Goal: Transaction & Acquisition: Purchase product/service

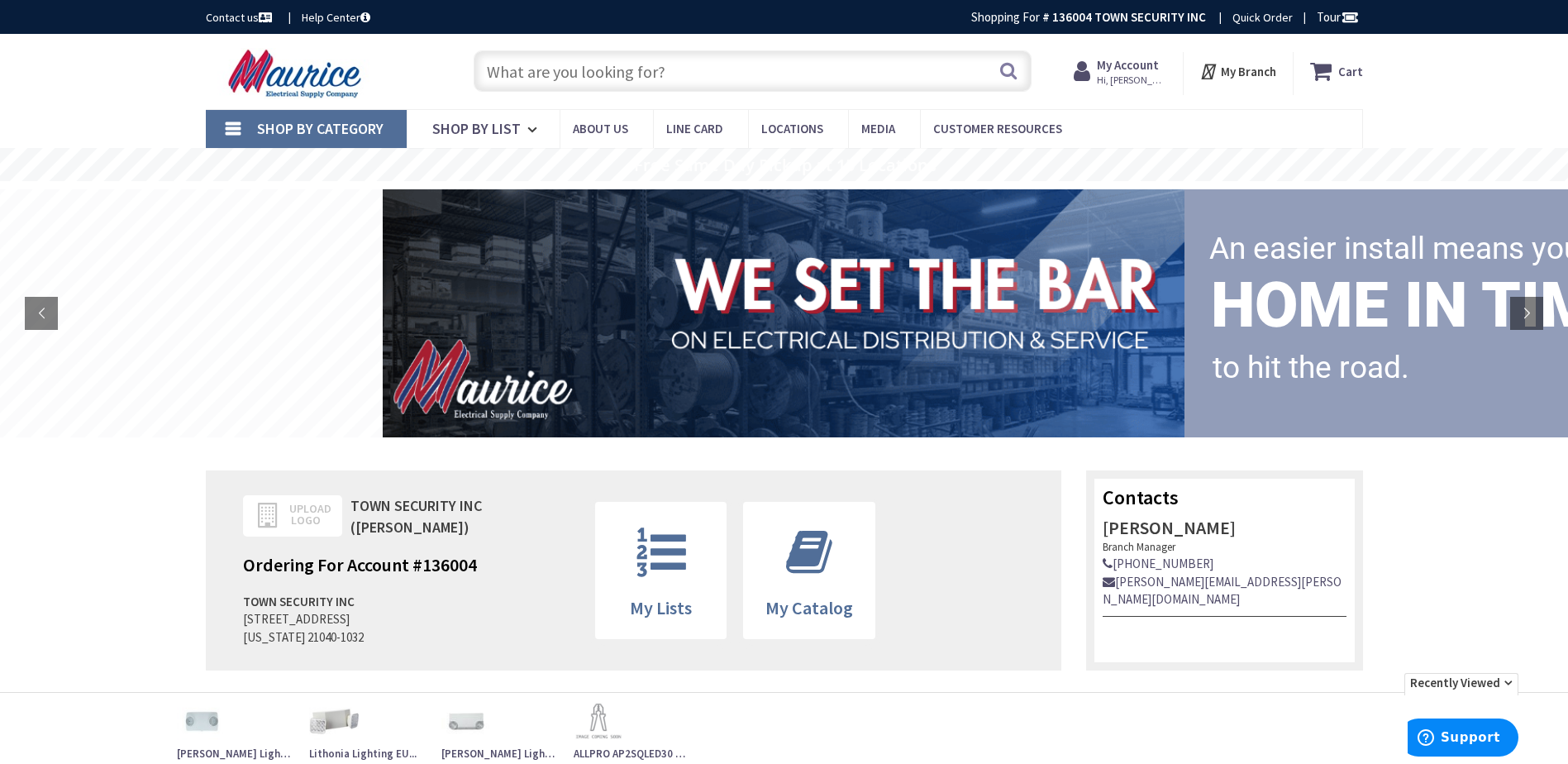
click at [1332, 74] on icon at bounding box center [1325, 71] width 28 height 30
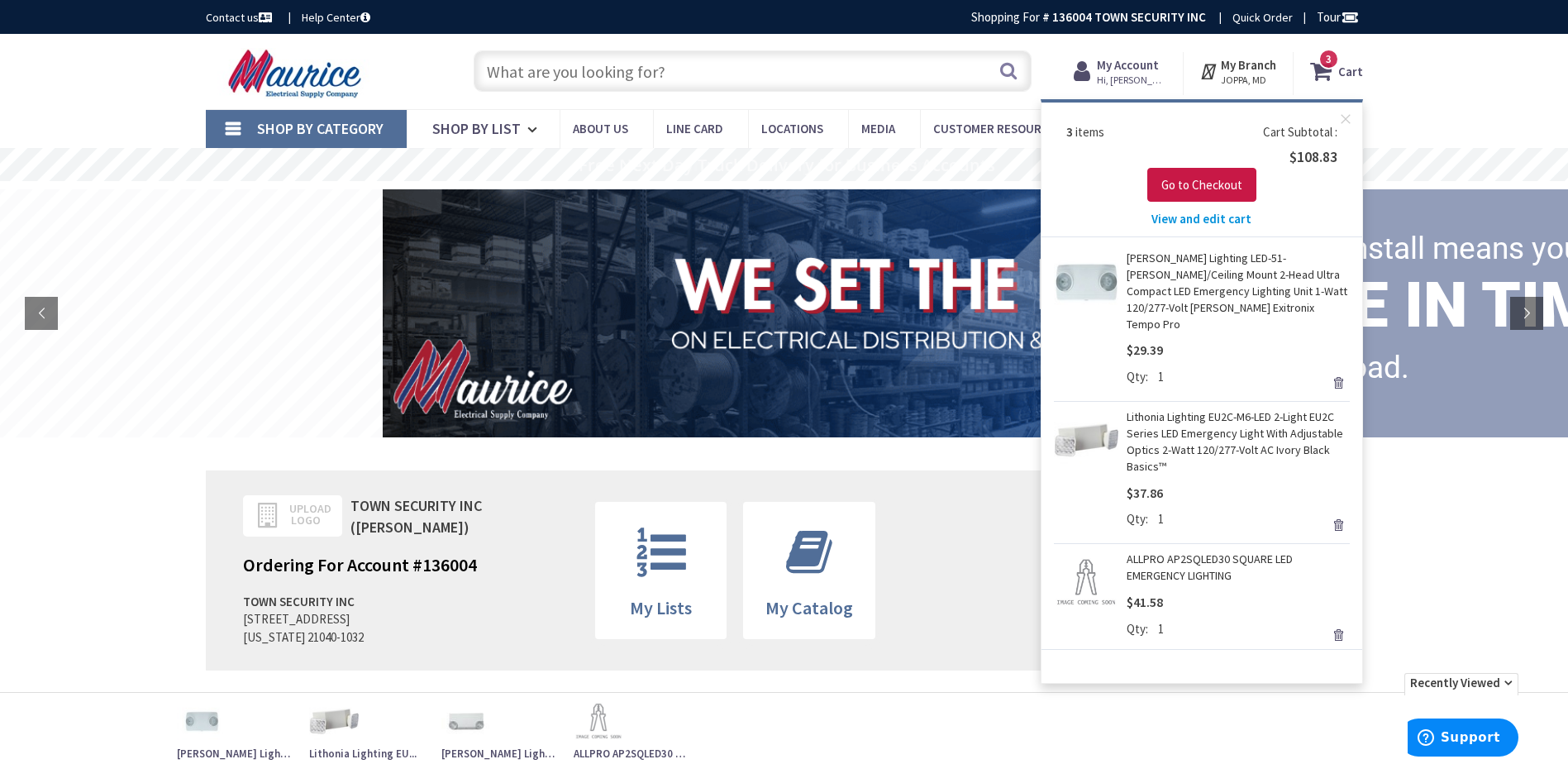
click at [1338, 371] on link "Remove" at bounding box center [1338, 382] width 23 height 23
click at [1336, 514] on link "Remove" at bounding box center [1338, 525] width 23 height 23
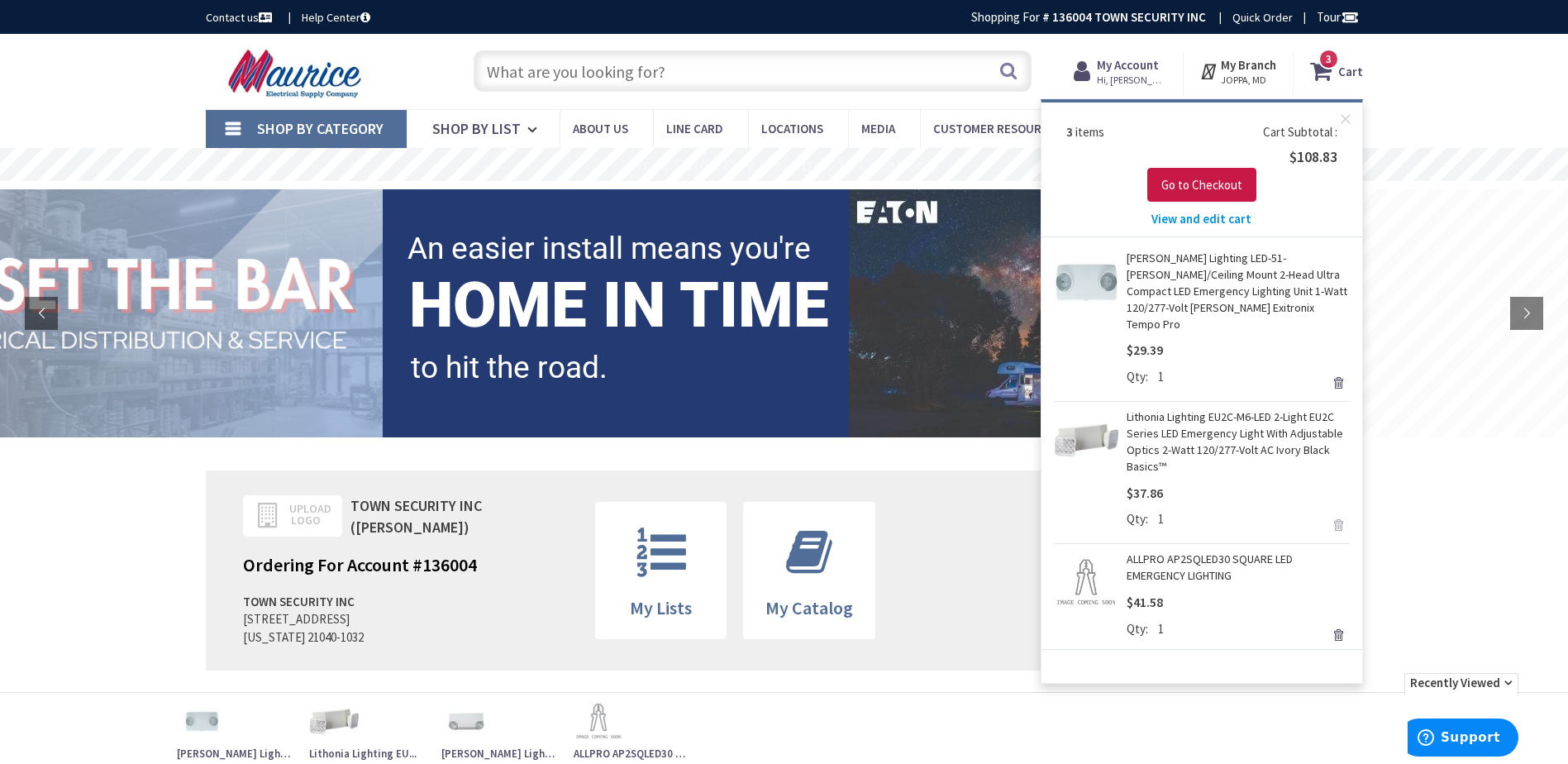
click at [1209, 219] on span "View and edit cart" at bounding box center [1202, 219] width 100 height 16
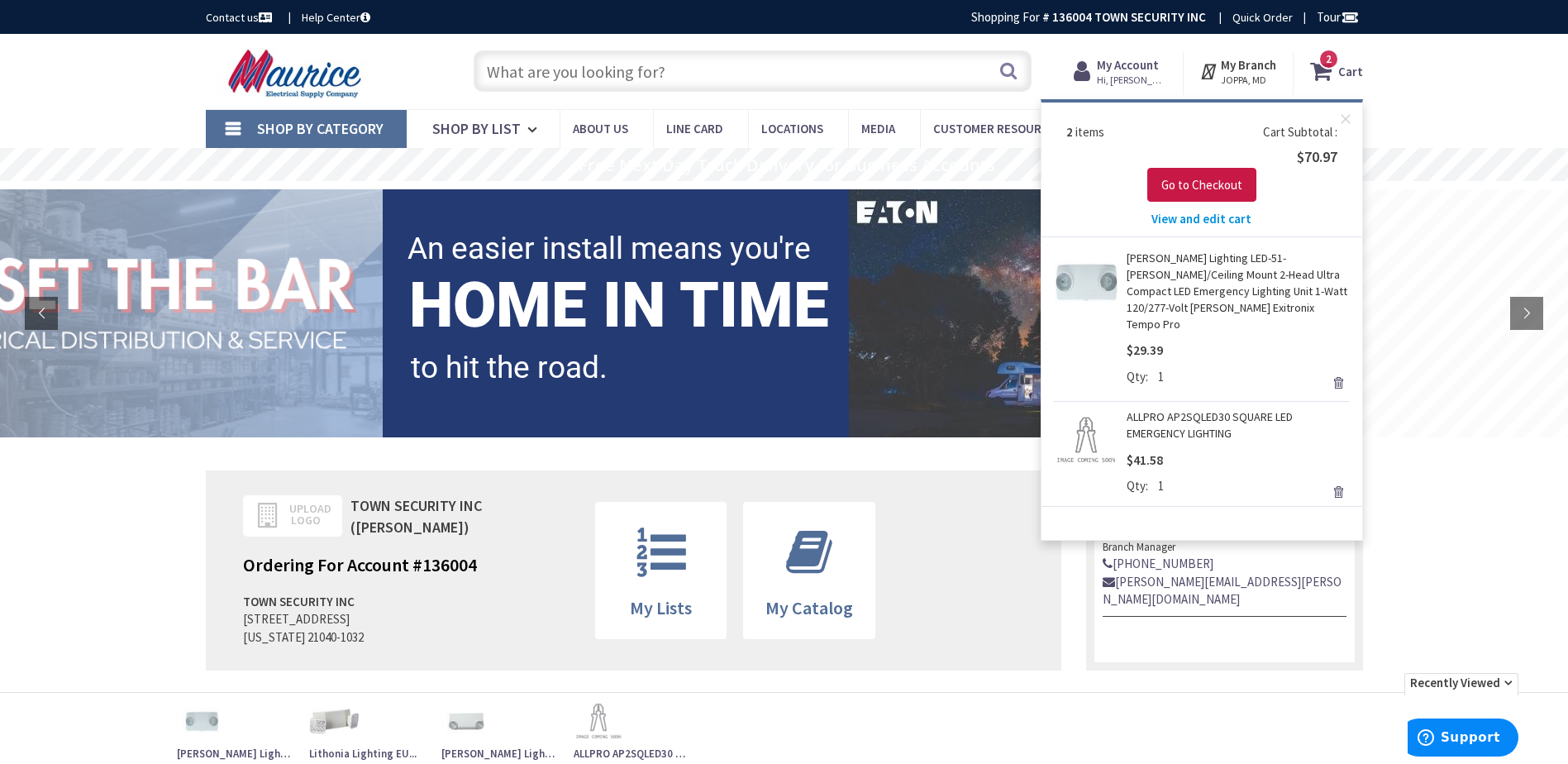
click at [1333, 480] on link "Remove" at bounding box center [1338, 492] width 23 height 23
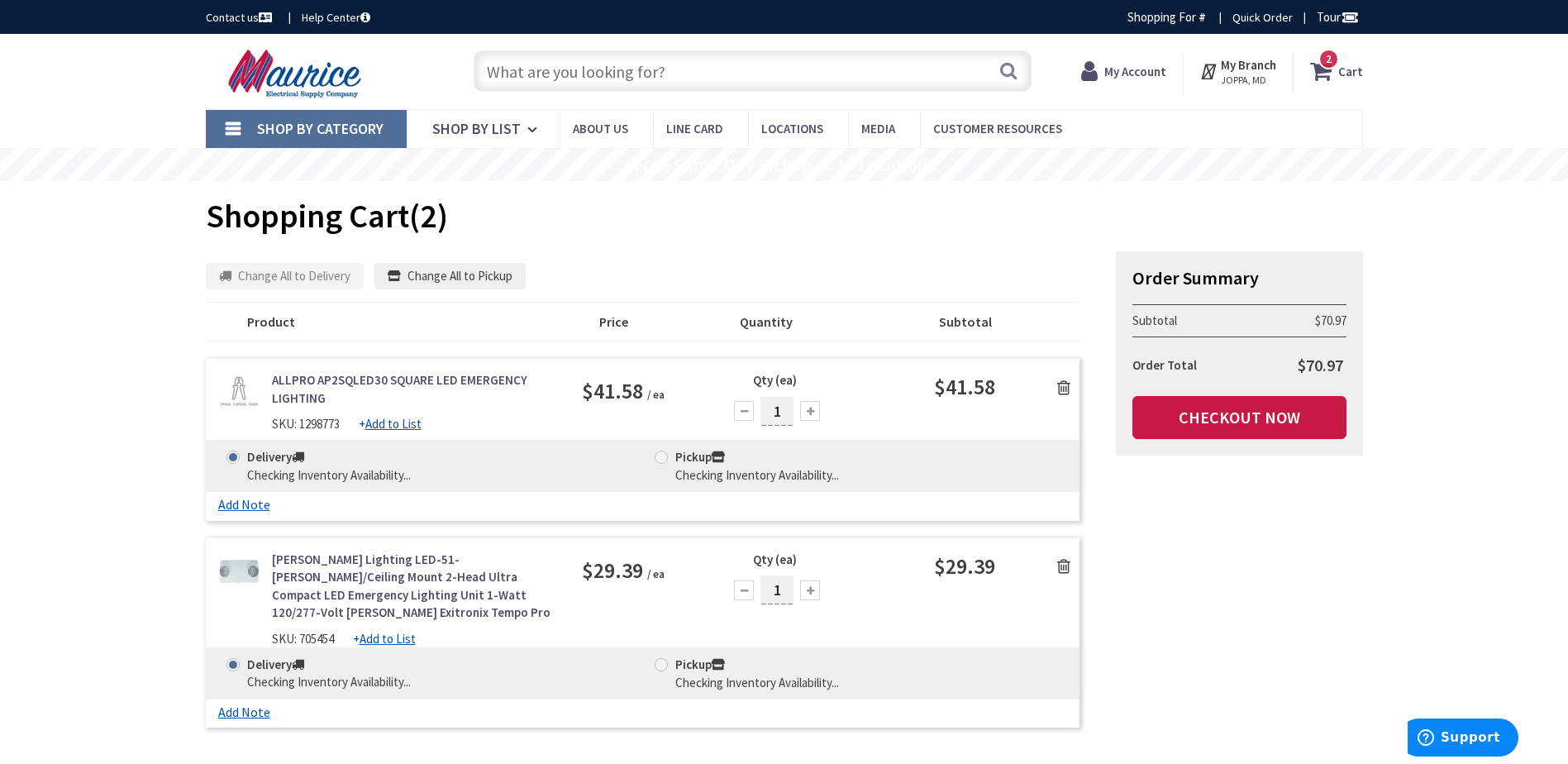
click at [1066, 566] on icon at bounding box center [1063, 567] width 13 height 17
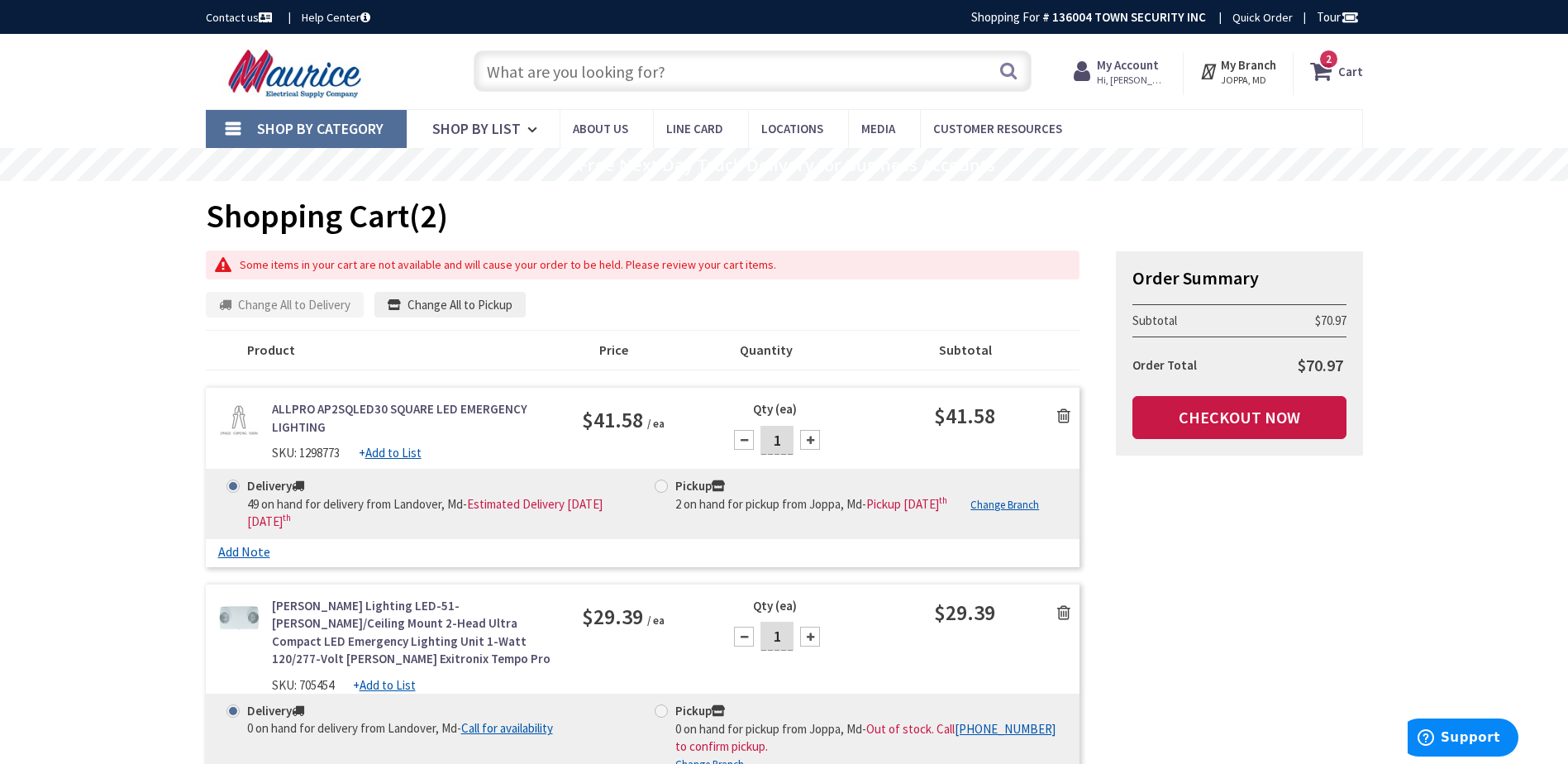
click at [1061, 413] on icon at bounding box center [1063, 416] width 13 height 17
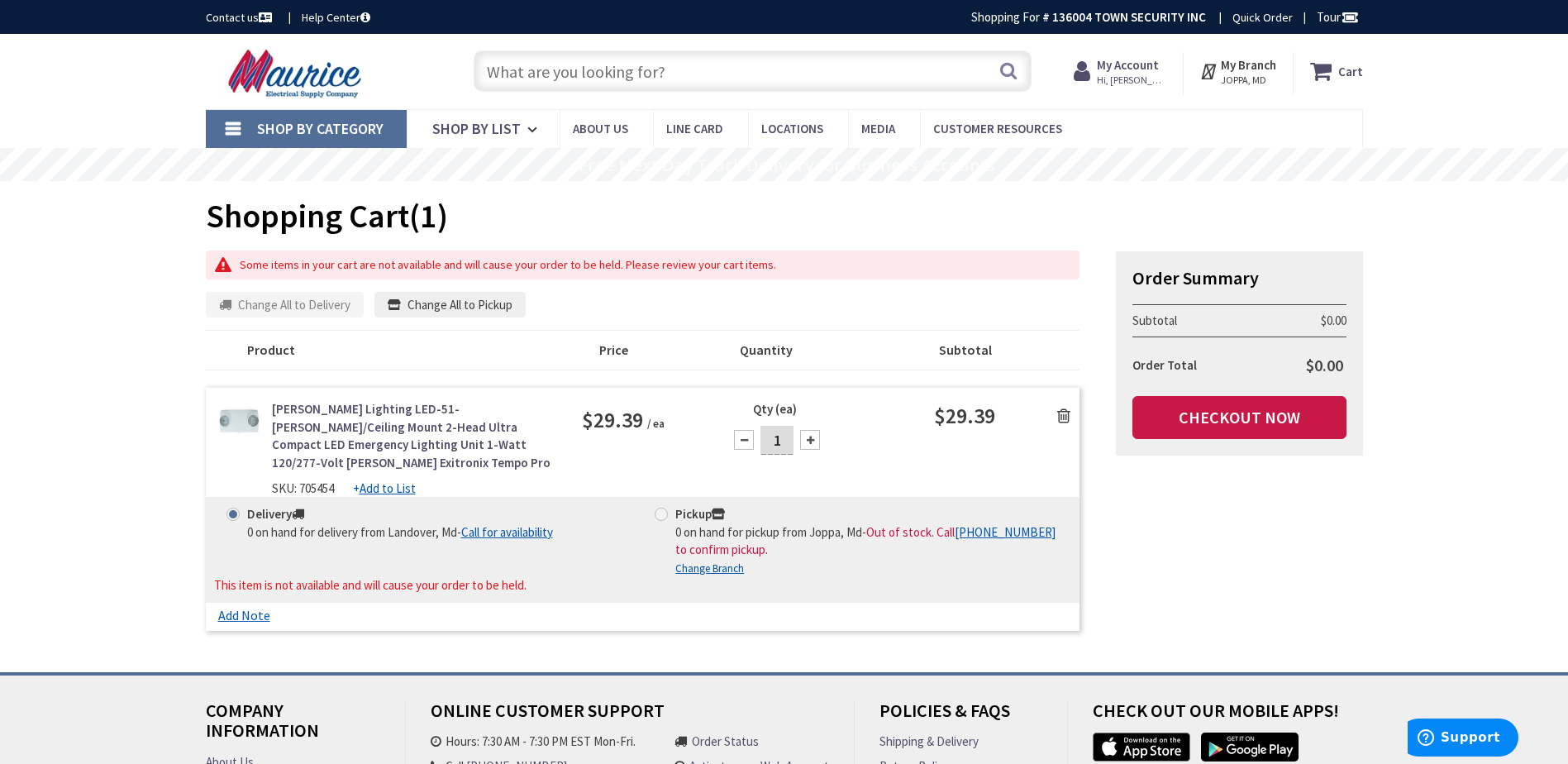
click at [1064, 415] on icon at bounding box center [1063, 416] width 13 height 17
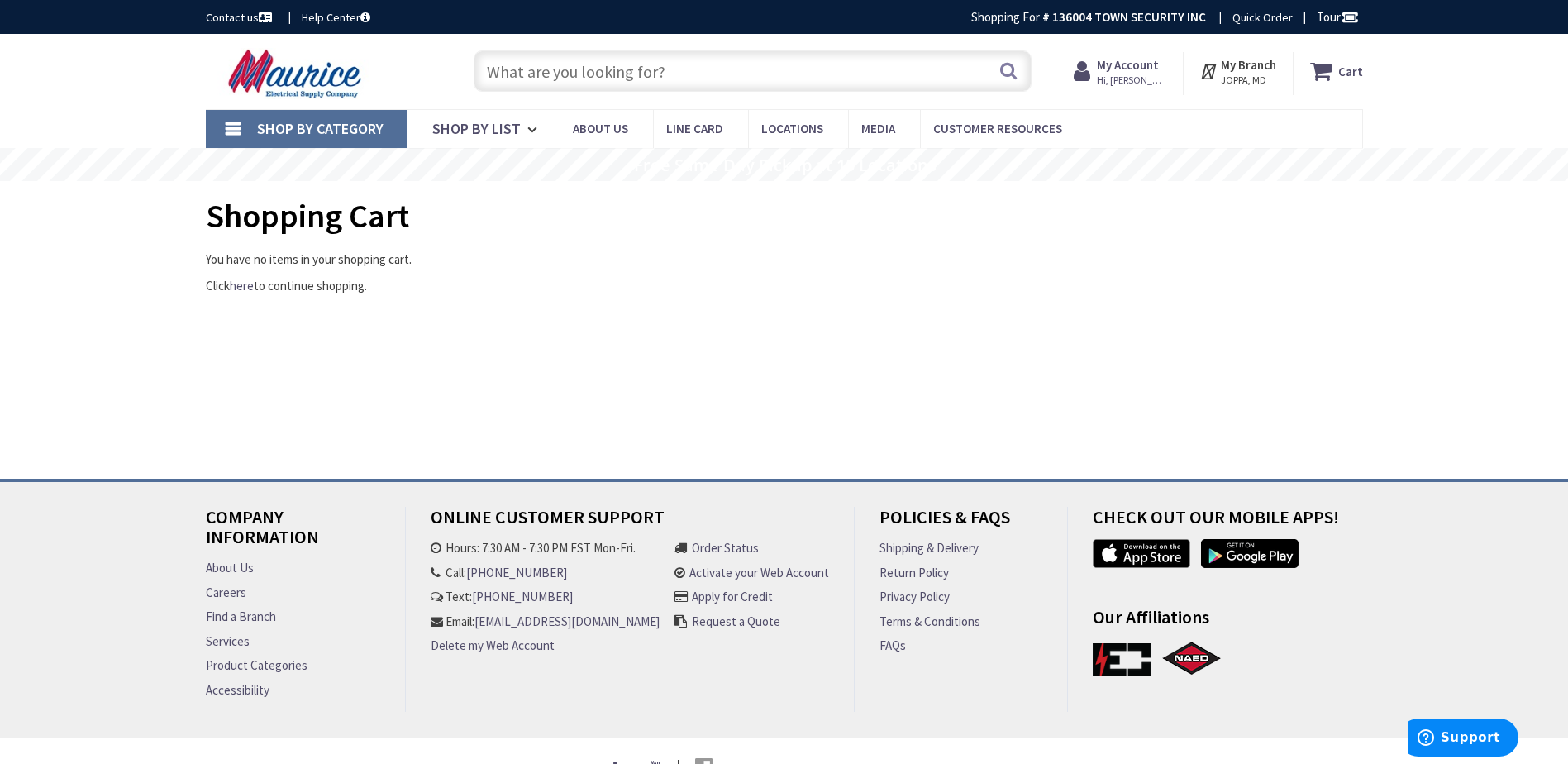
click at [1325, 72] on icon at bounding box center [1325, 71] width 28 height 30
